Goal: Find specific page/section: Find specific page/section

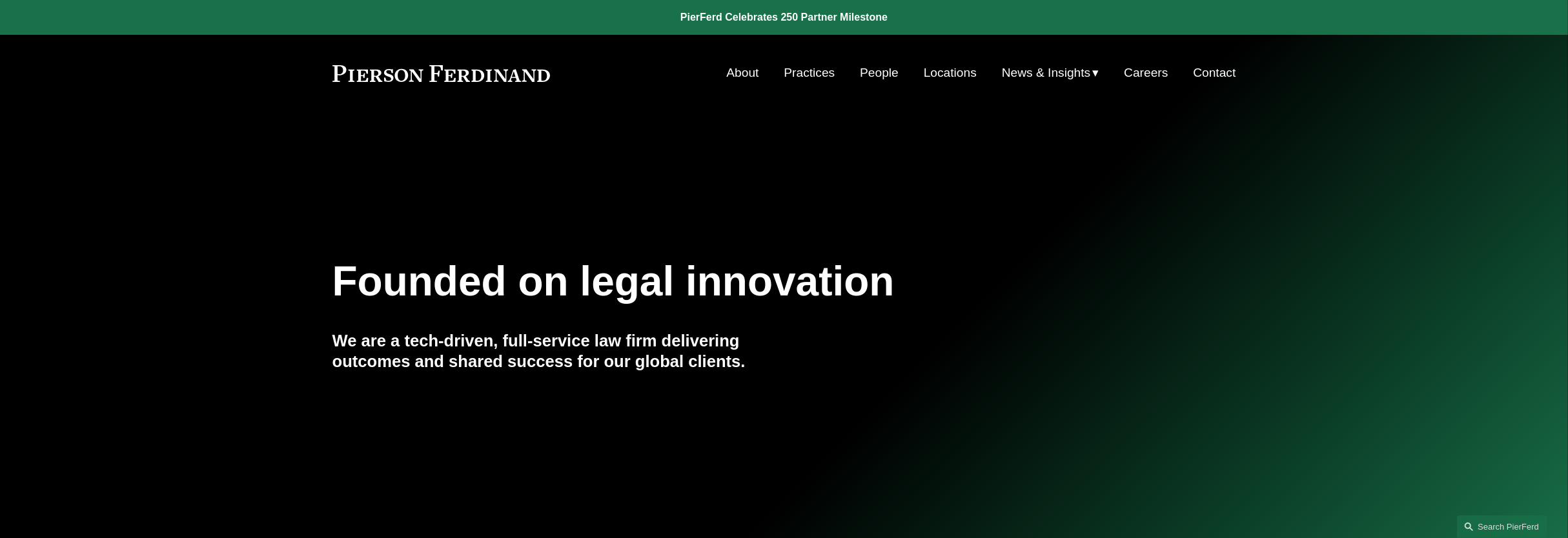
click at [957, 70] on link "Locations" at bounding box center [950, 72] width 53 height 24
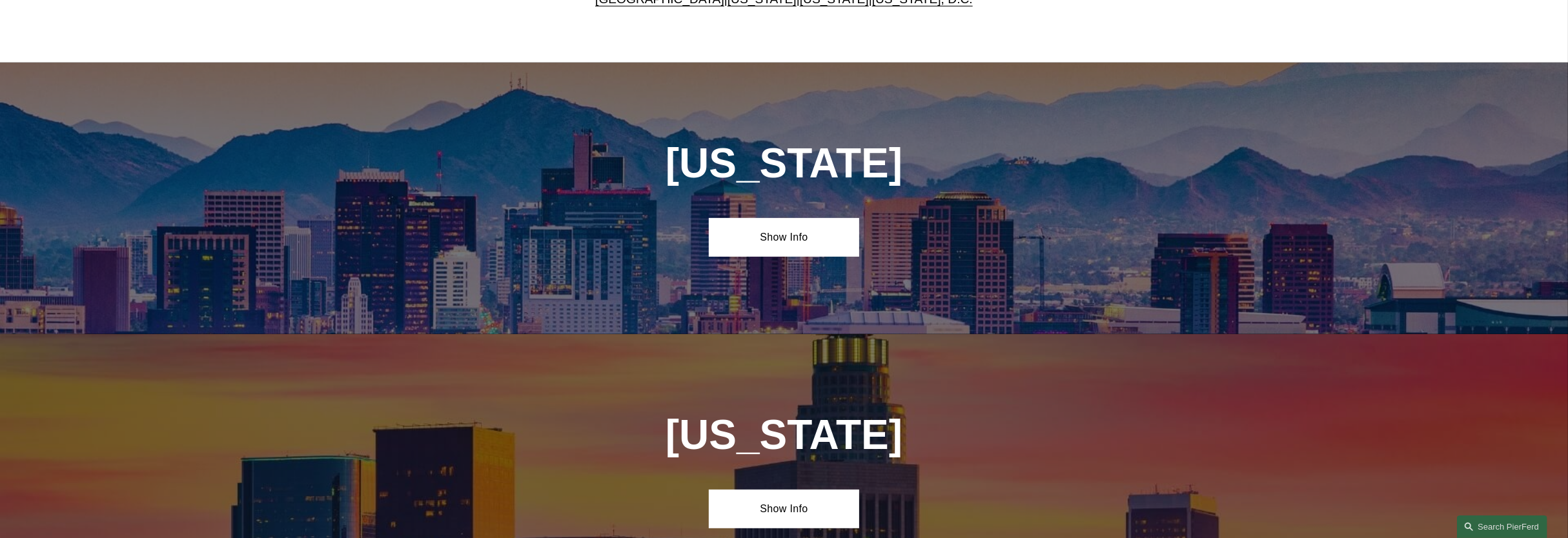
scroll to position [403, 0]
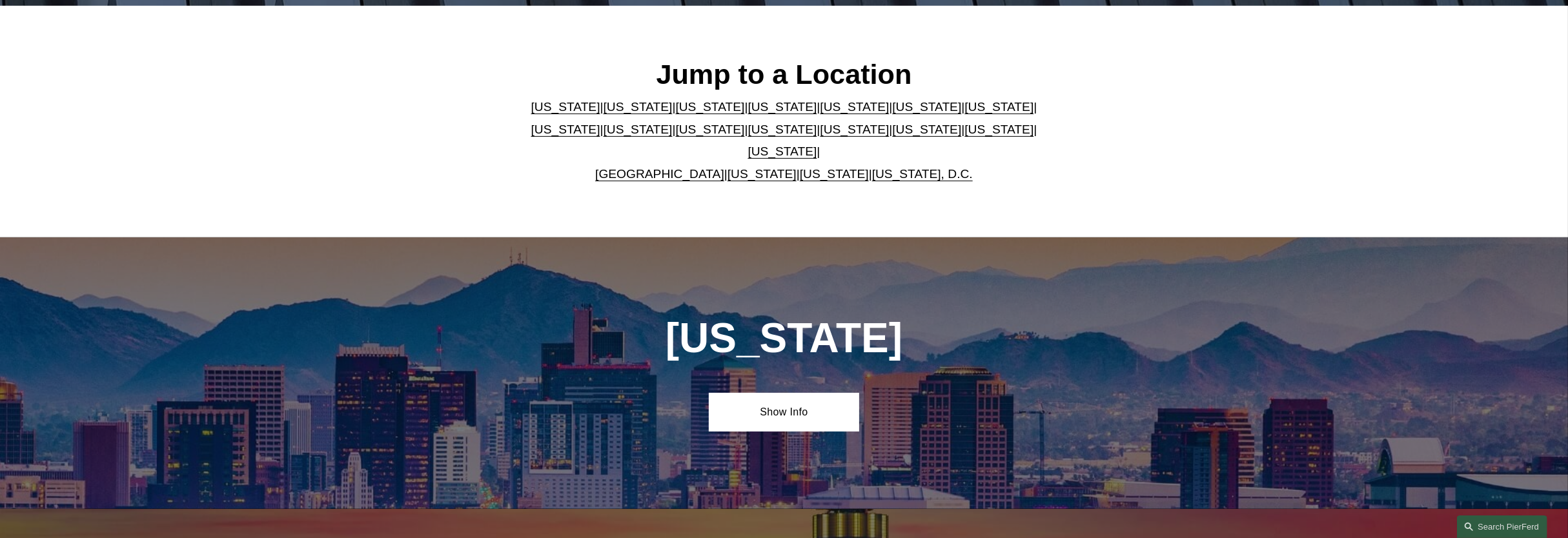
click at [817, 167] on link "[US_STATE]" at bounding box center [833, 174] width 69 height 13
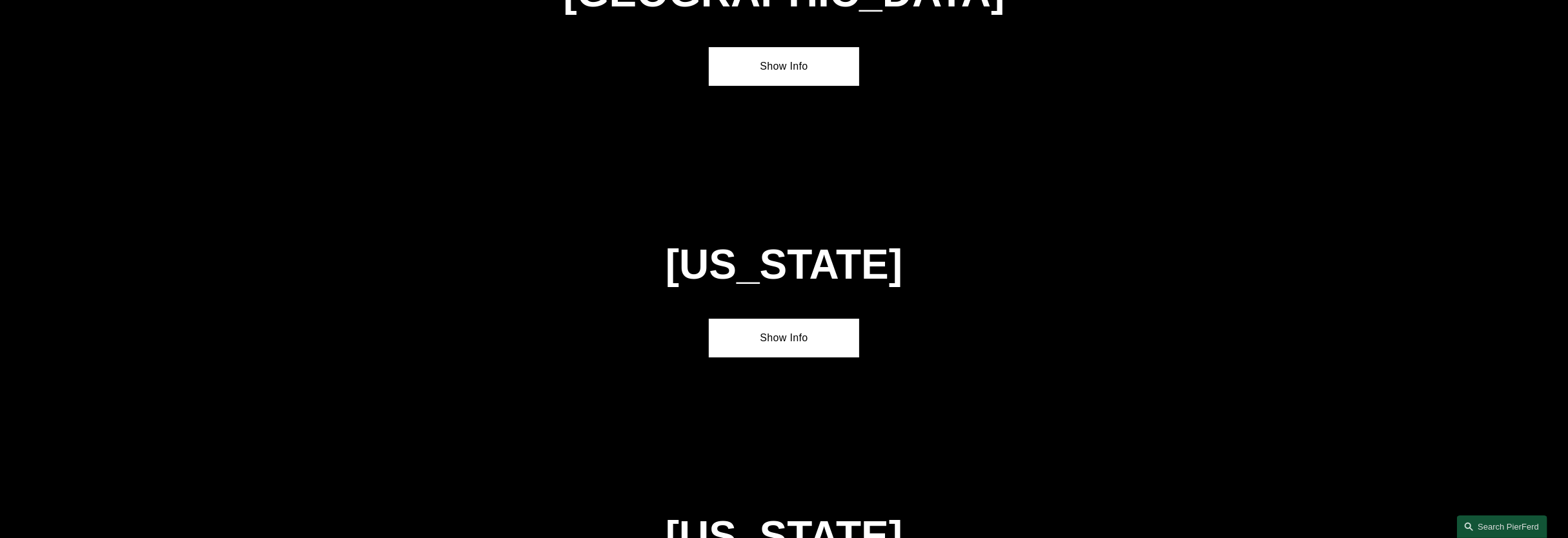
scroll to position [5251, 0]
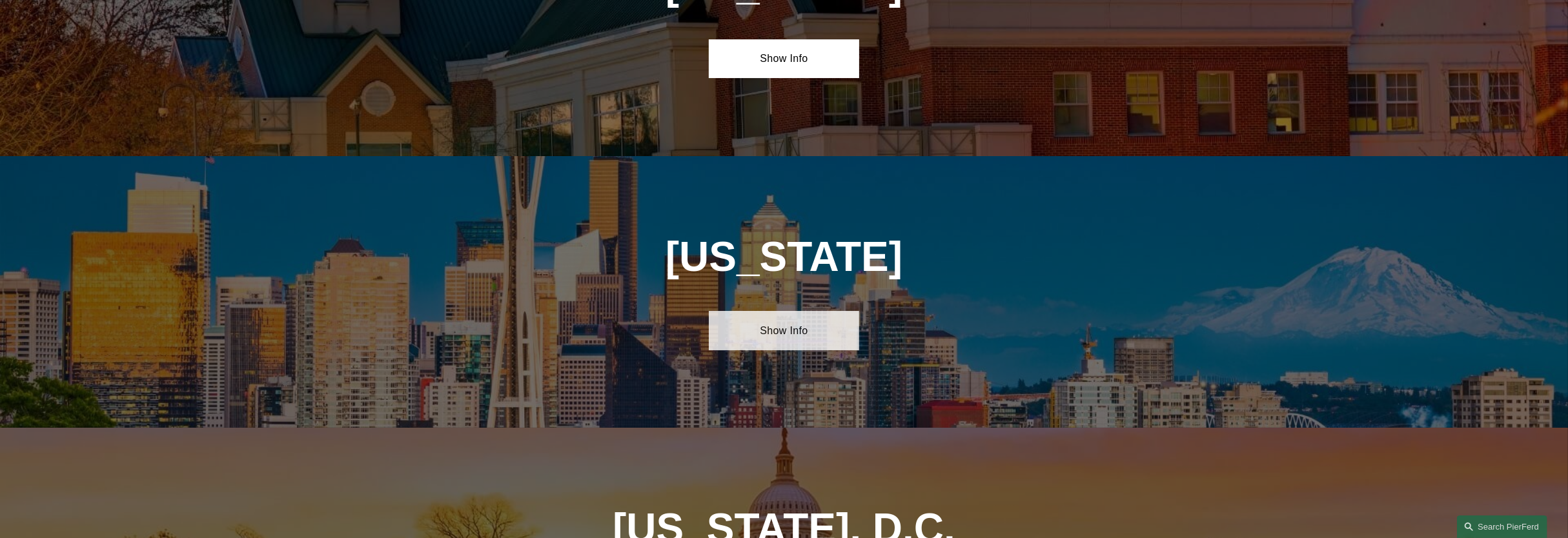
click at [821, 311] on link "Show Info" at bounding box center [784, 330] width 151 height 39
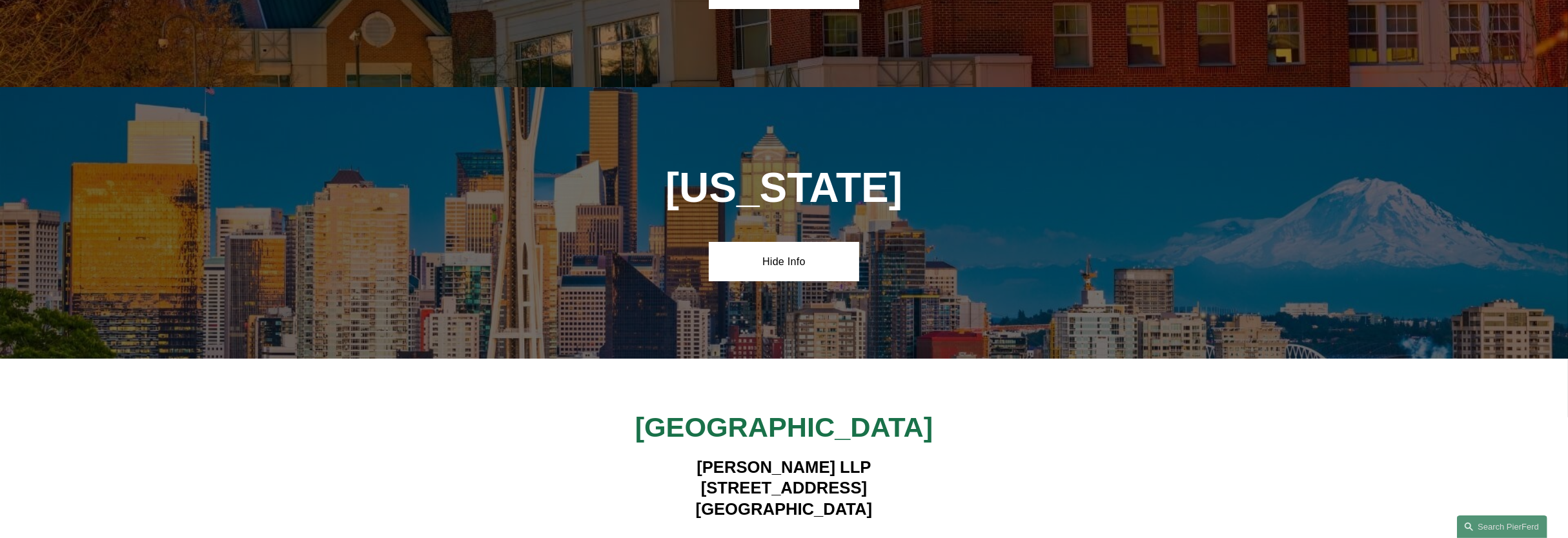
scroll to position [5332, 0]
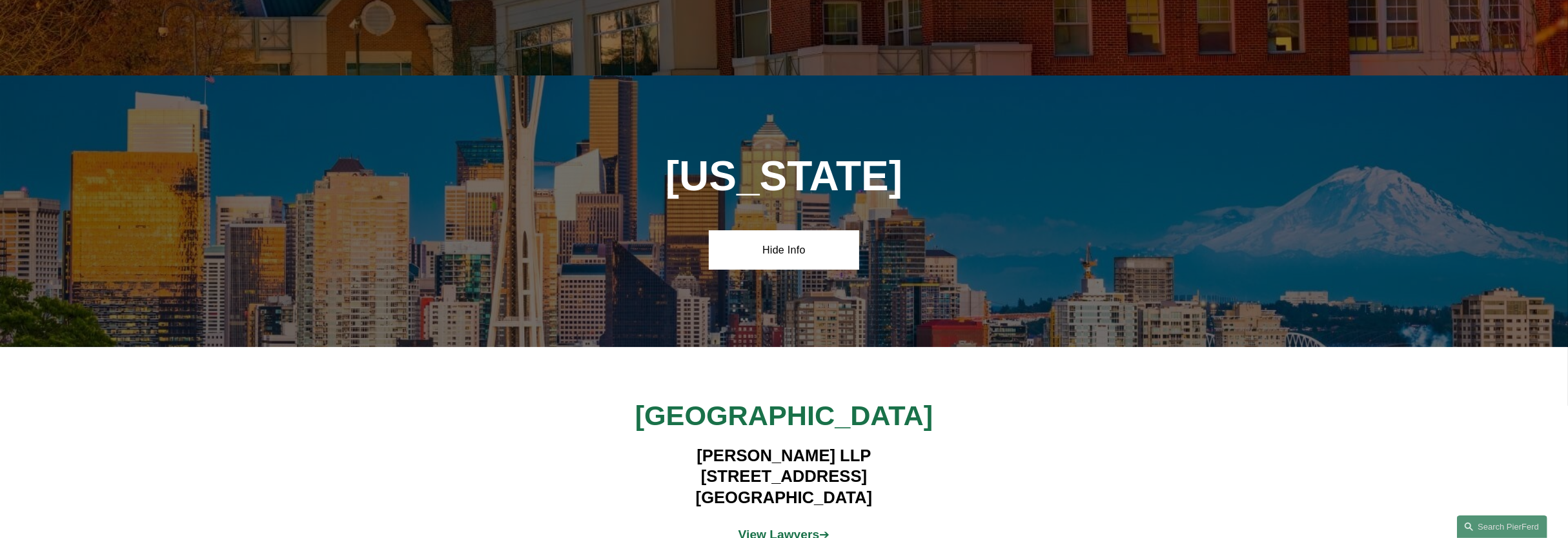
click at [752, 528] on strong "View Lawyers" at bounding box center [779, 535] width 82 height 13
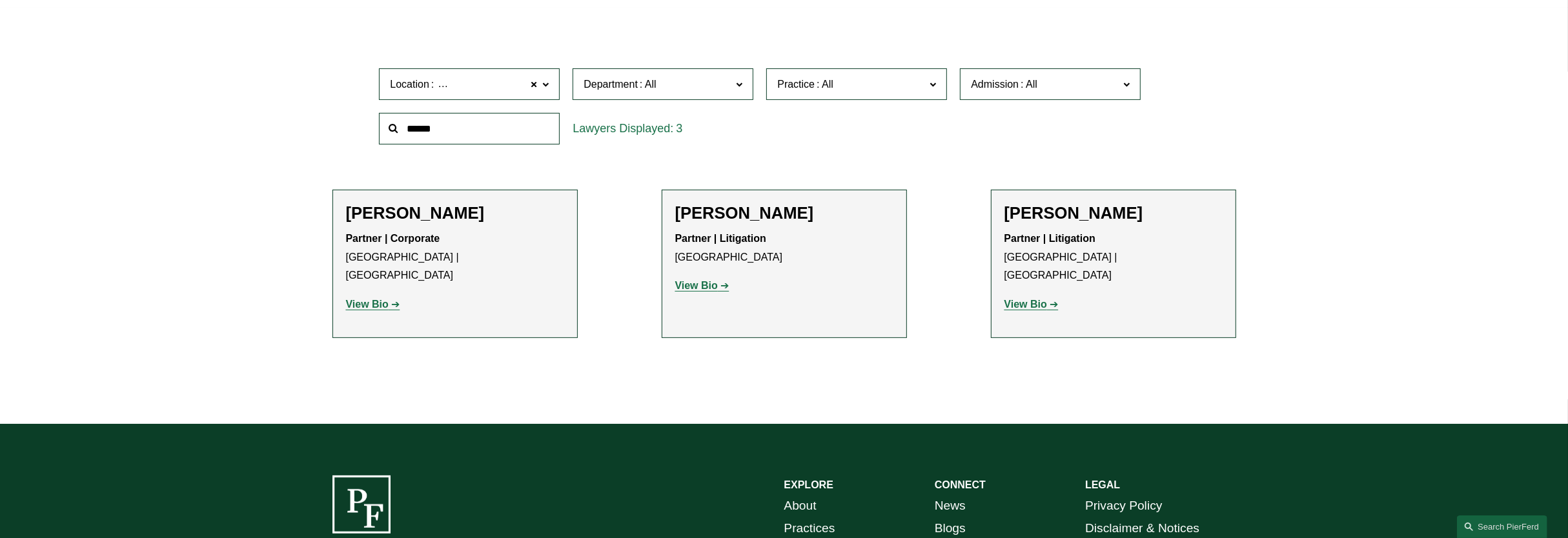
scroll to position [242, 0]
